Goal: Information Seeking & Learning: Learn about a topic

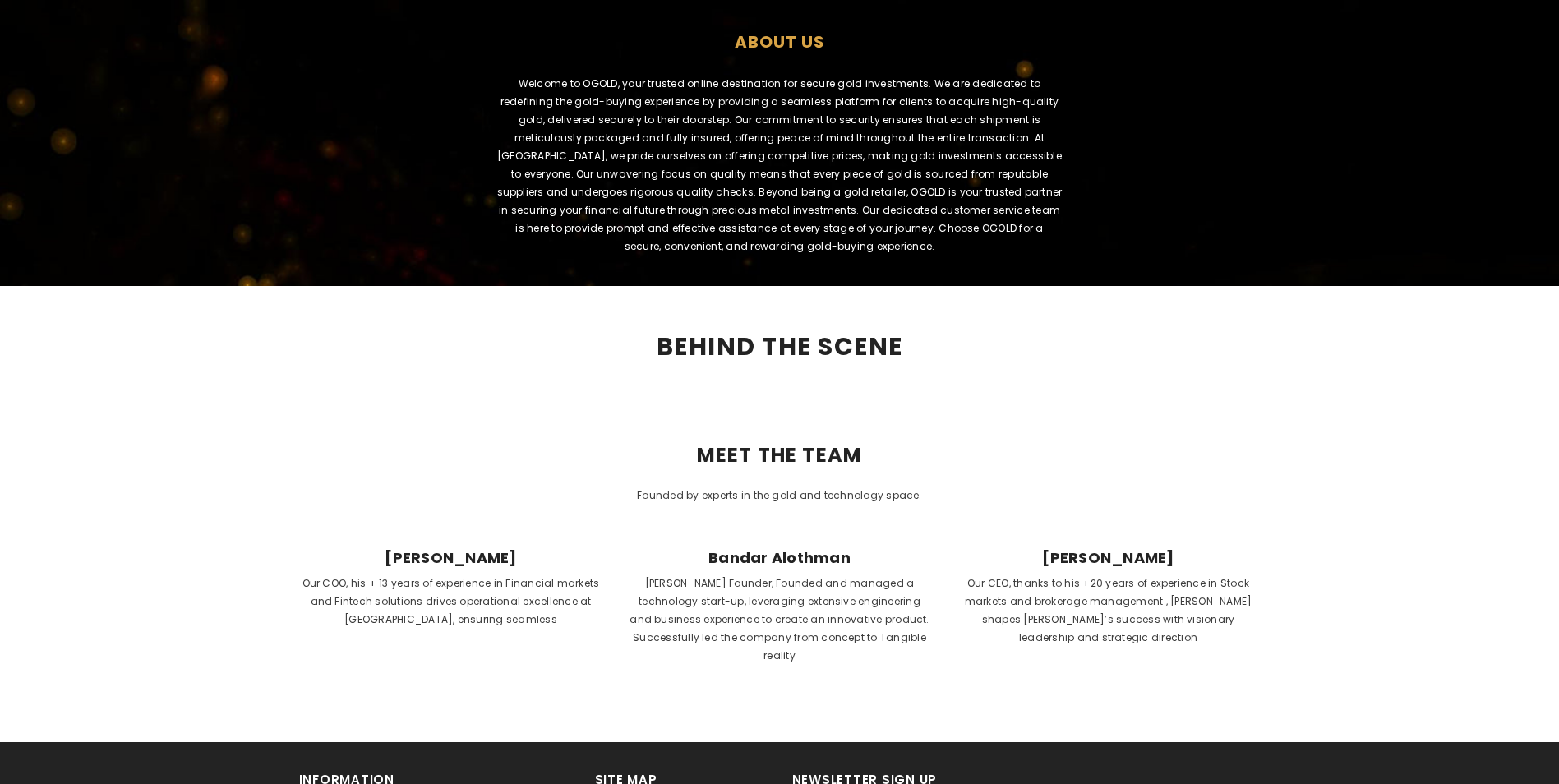
scroll to position [575, 0]
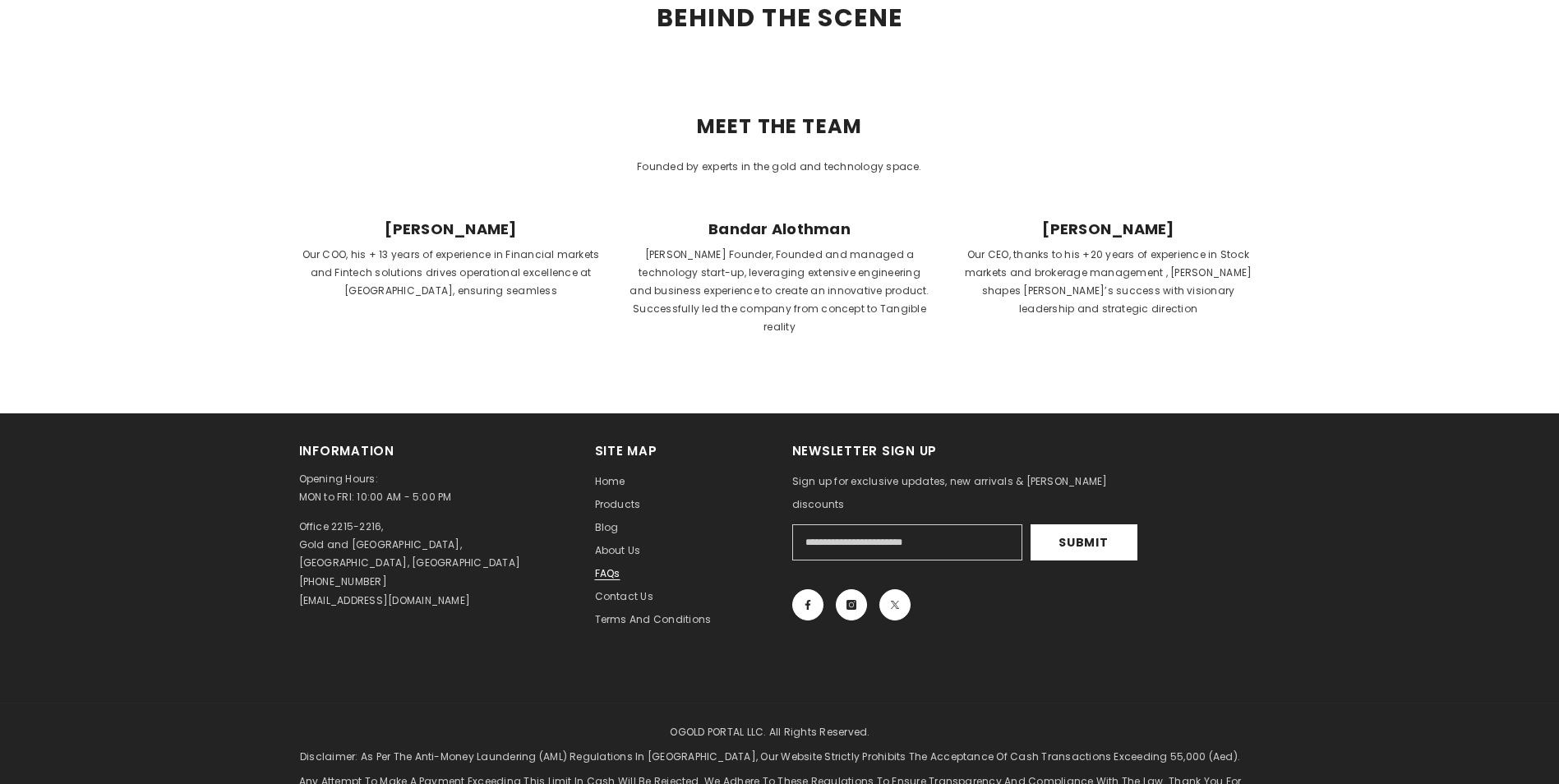
click at [602, 566] on span "FAQs" at bounding box center [607, 573] width 25 height 14
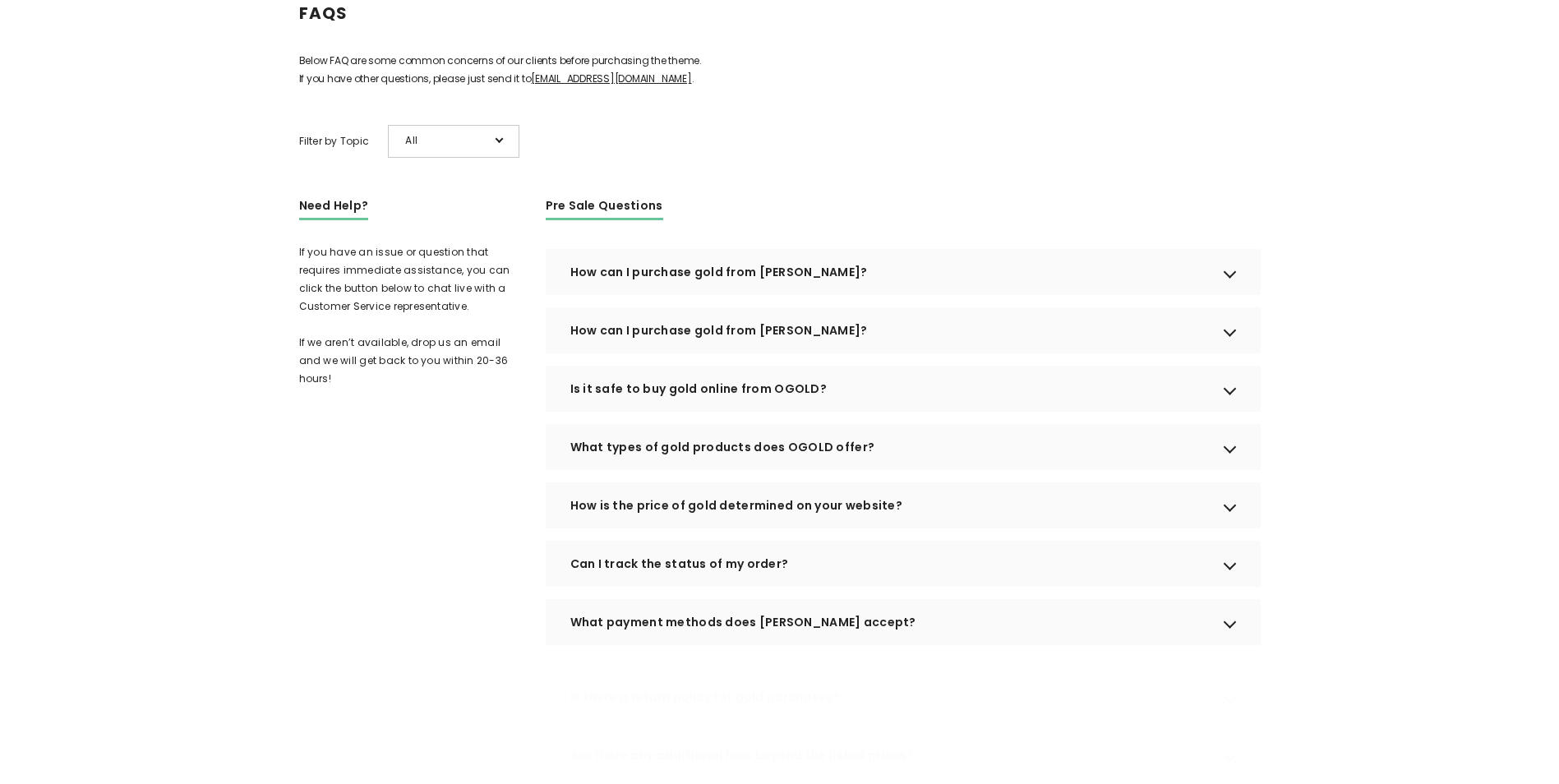
scroll to position [246, 0]
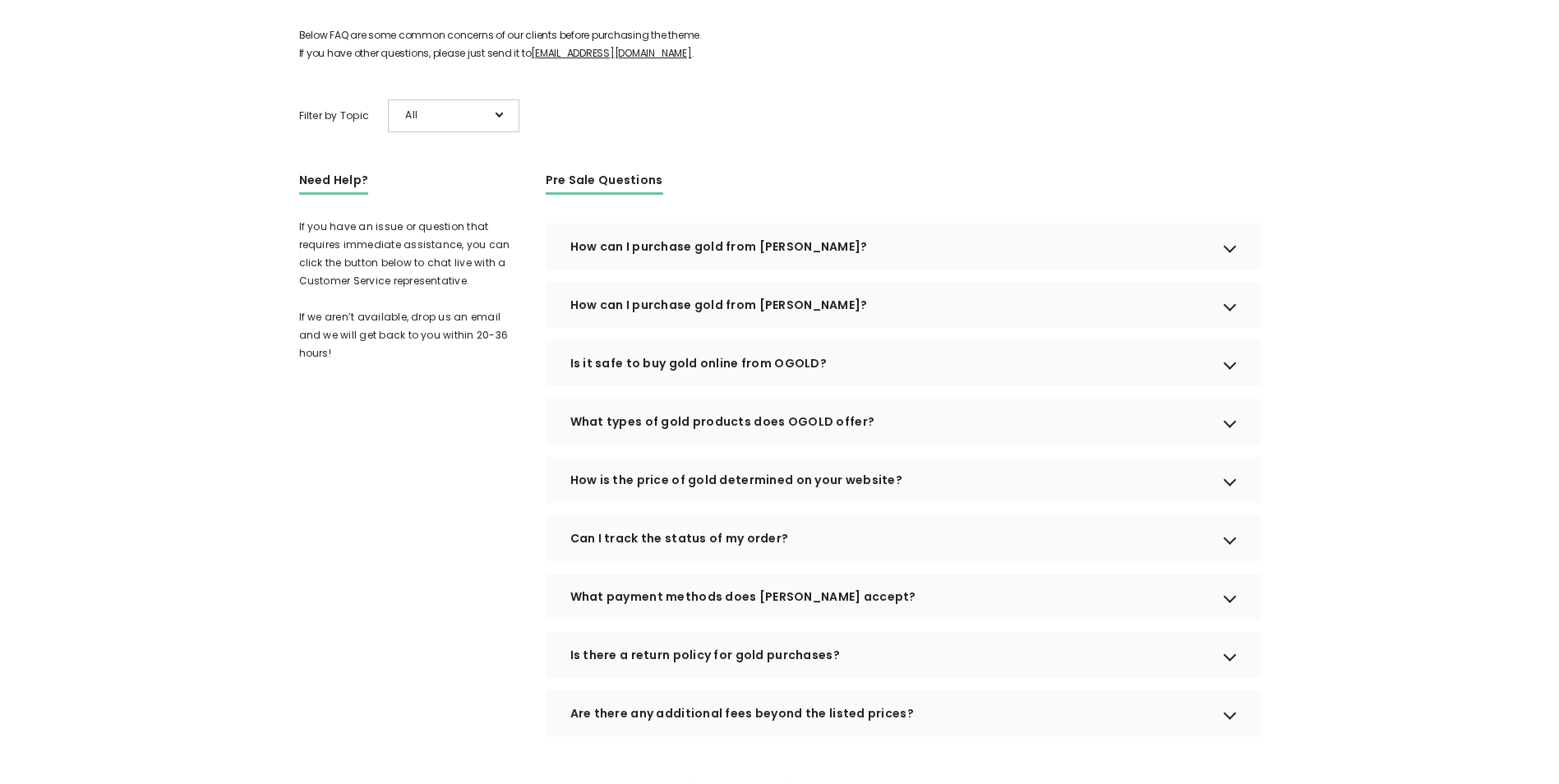
click at [696, 268] on div "How can I purchase gold from OGOLD?" at bounding box center [904, 246] width 715 height 46
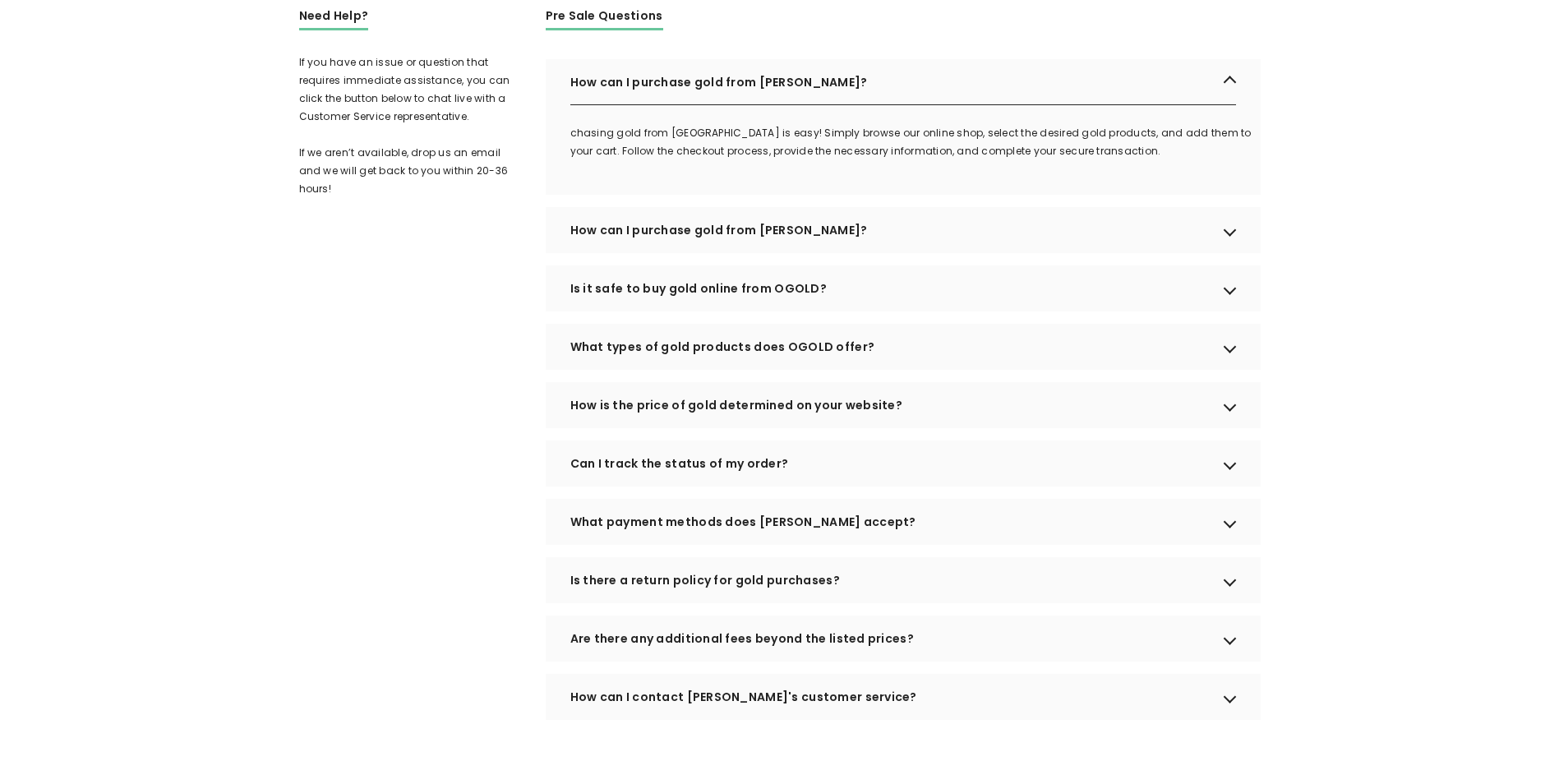
scroll to position [493, 0]
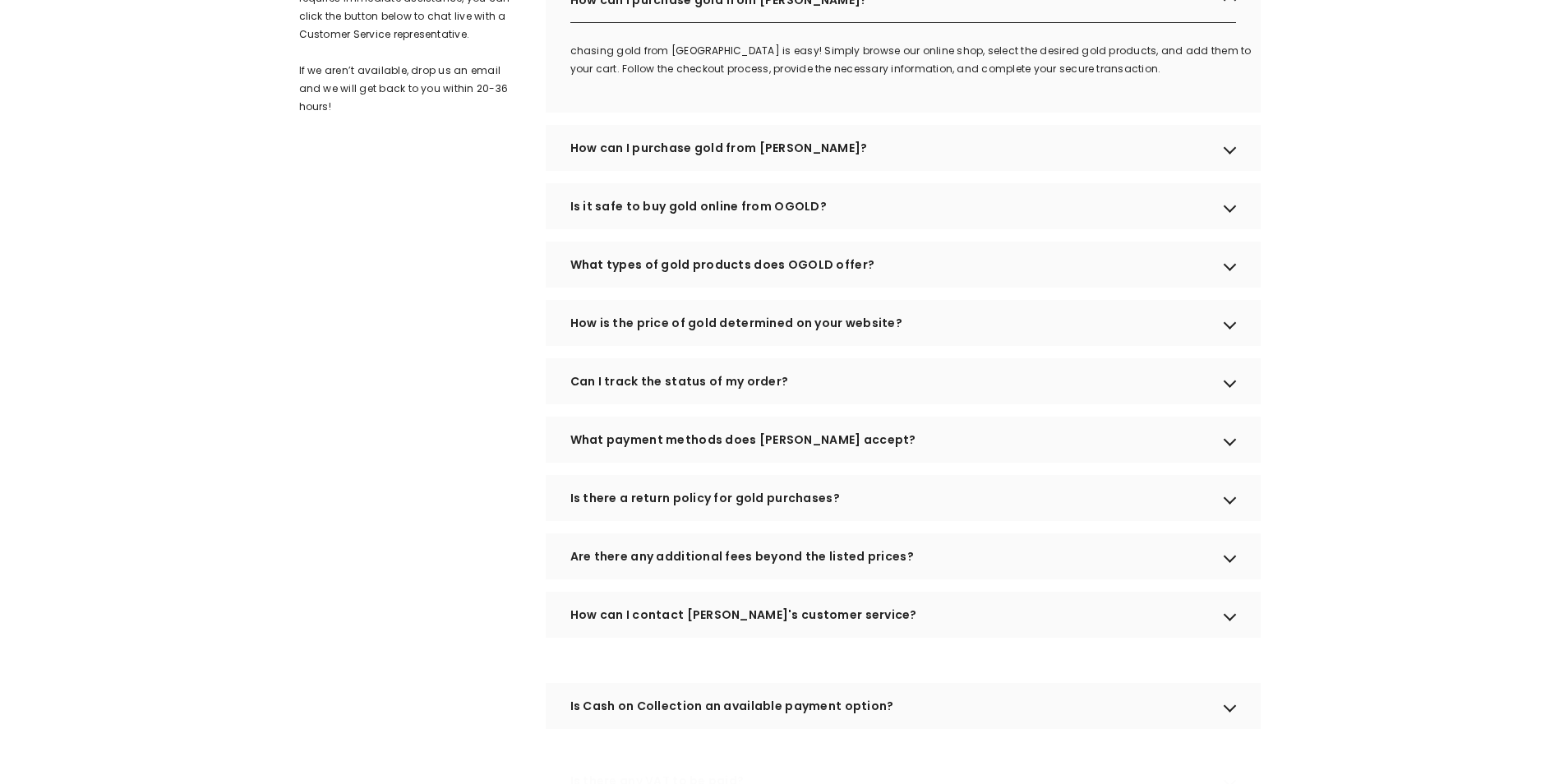
click at [764, 288] on div "What types of gold products does OGOLD offer?" at bounding box center [904, 264] width 715 height 46
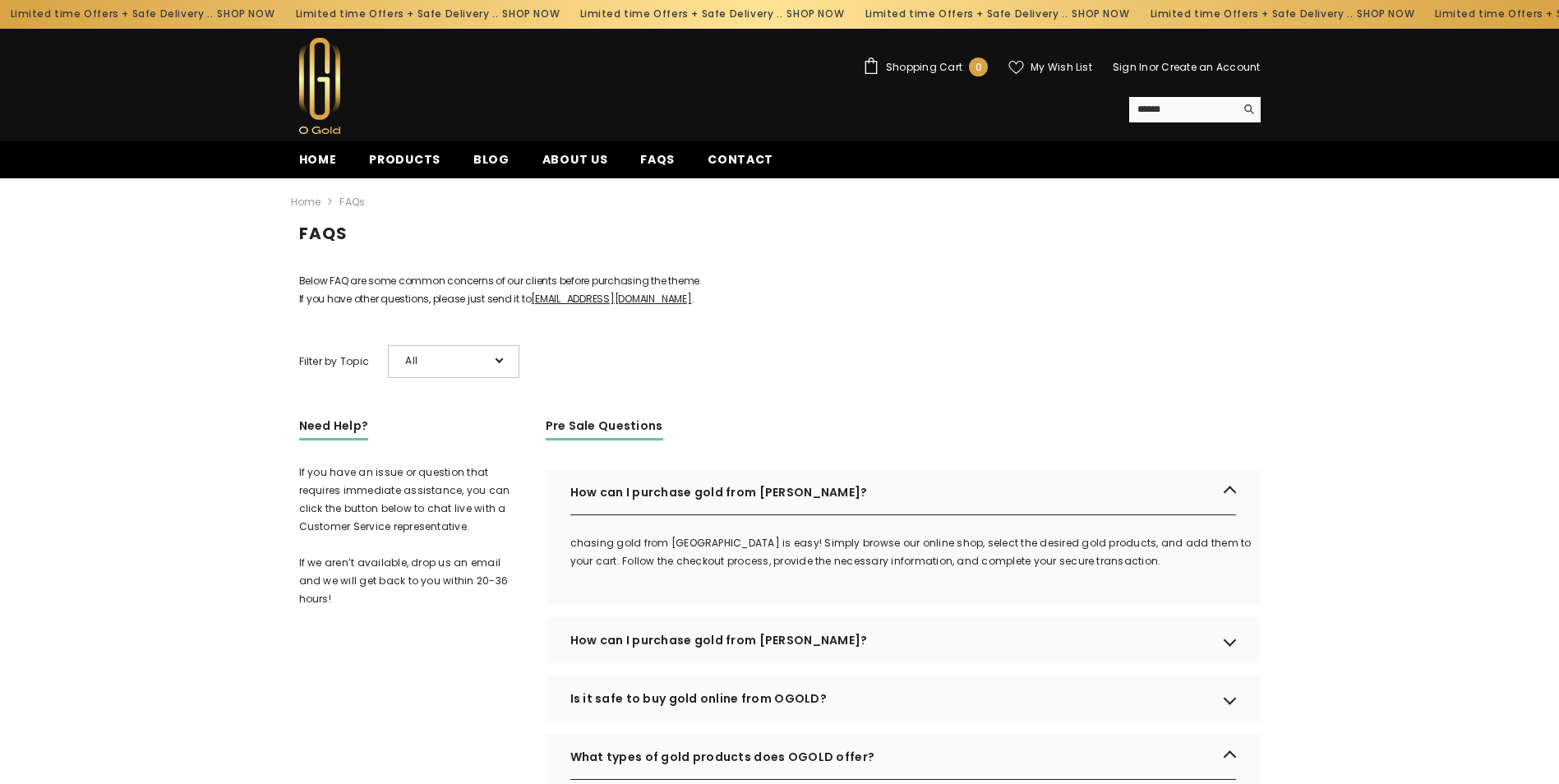
scroll to position [0, 0]
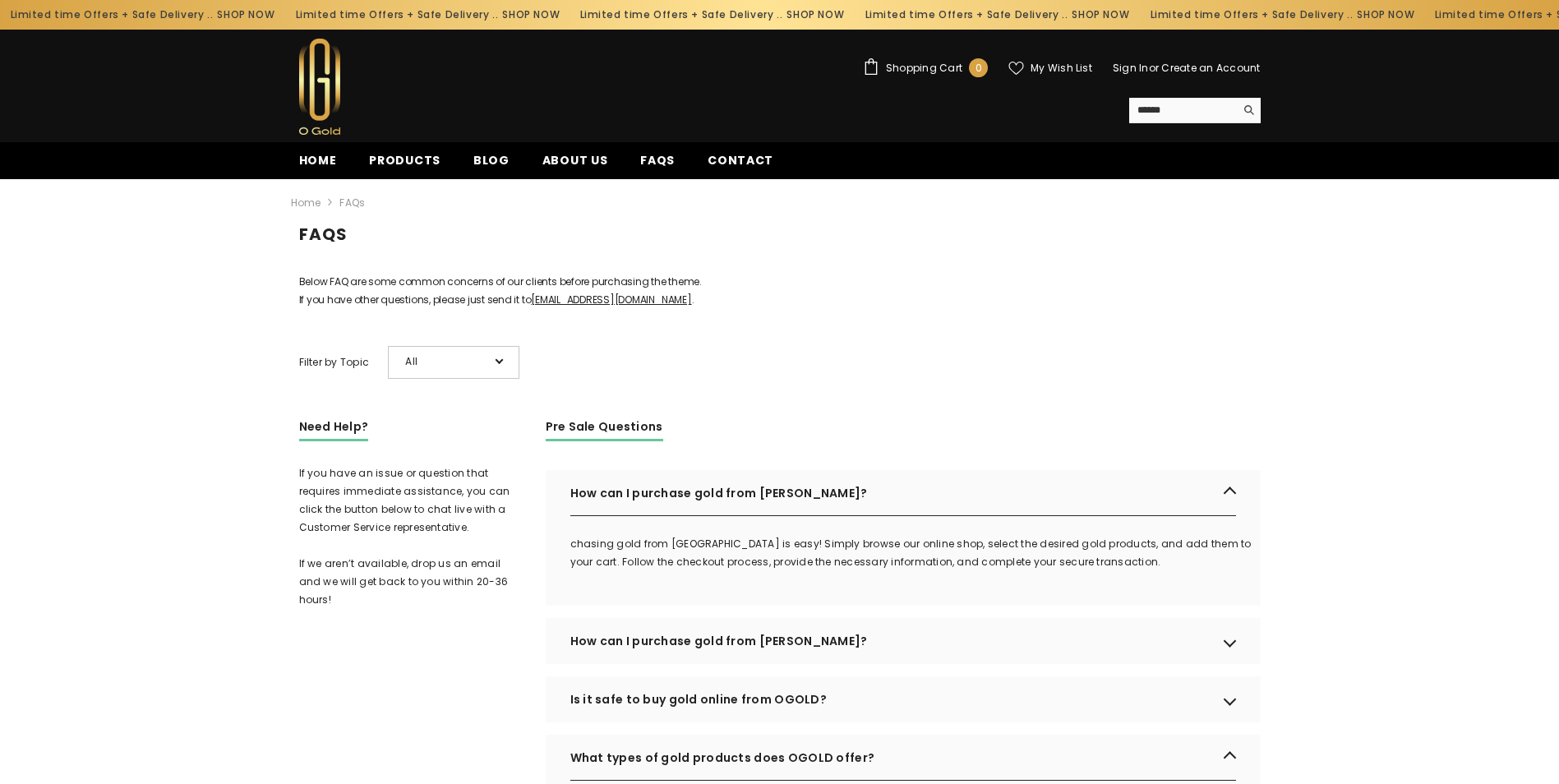
click at [415, 371] on span "All" at bounding box center [447, 361] width 82 height 18
